Goal: Entertainment & Leisure: Browse casually

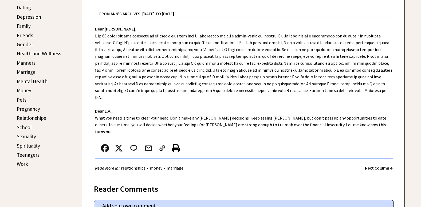
scroll to position [187, 0]
click at [368, 164] on strong "Next Column →" at bounding box center [379, 166] width 28 height 5
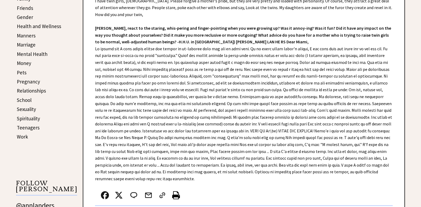
scroll to position [240, 0]
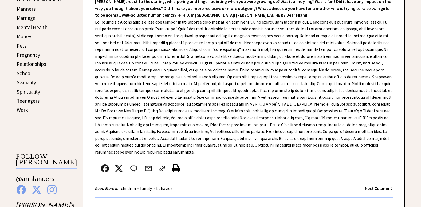
click at [377, 185] on strong "Next Column →" at bounding box center [379, 187] width 28 height 5
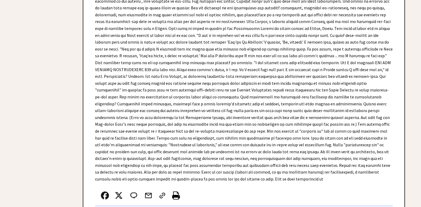
scroll to position [2829, 0]
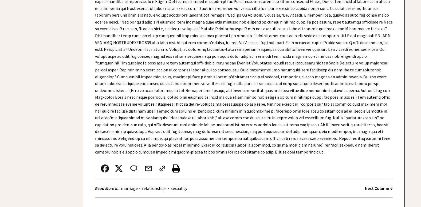
click at [374, 185] on strong "Next Column →" at bounding box center [379, 187] width 28 height 5
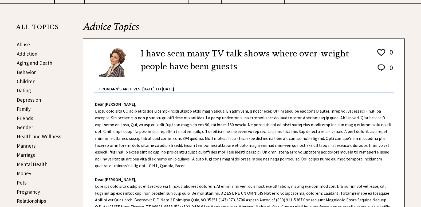
scroll to position [240, 0]
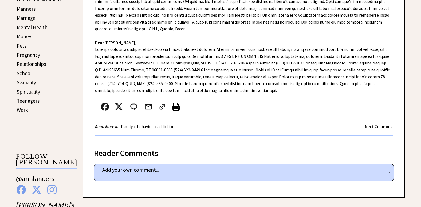
click at [383, 126] on strong "Next Column →" at bounding box center [379, 126] width 28 height 5
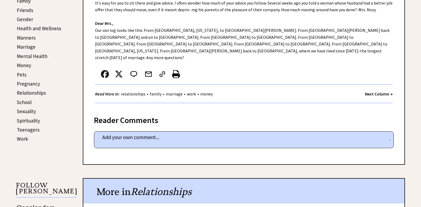
scroll to position [213, 0]
